Goal: Check status: Check status

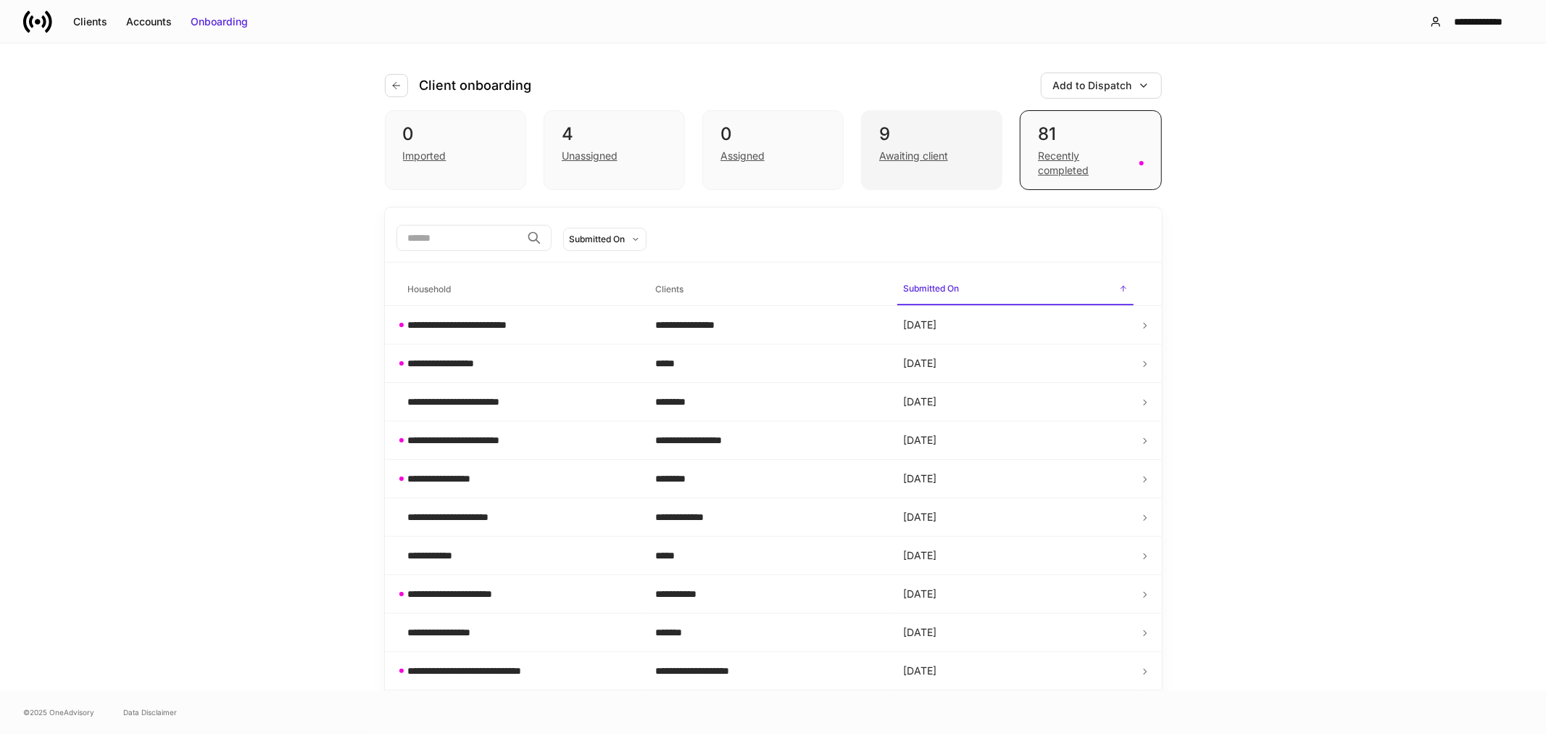
click at [915, 160] on div "Awaiting client" at bounding box center [913, 156] width 69 height 14
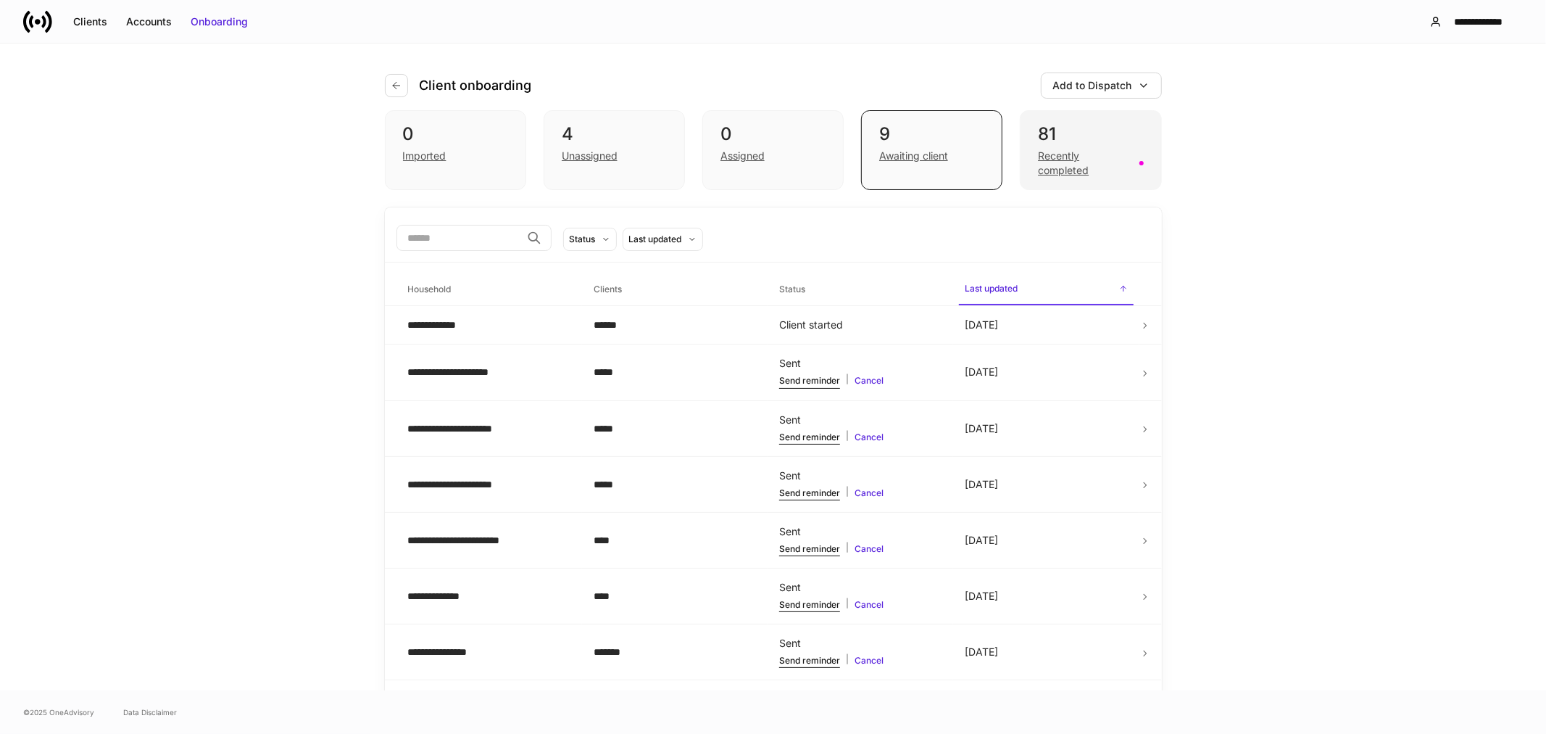
click at [1053, 164] on div "Recently completed" at bounding box center [1084, 163] width 92 height 29
